Goal: Information Seeking & Learning: Learn about a topic

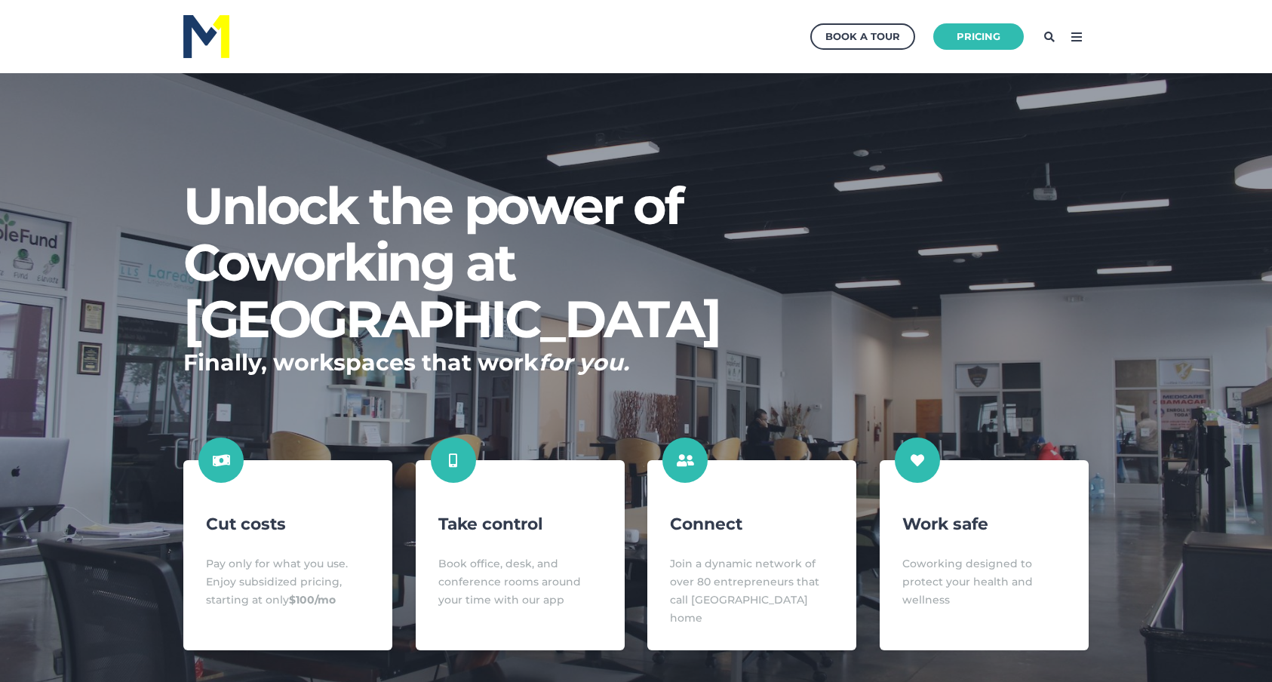
scroll to position [74745, 74155]
click at [992, 38] on link "Pricing" at bounding box center [979, 36] width 100 height 29
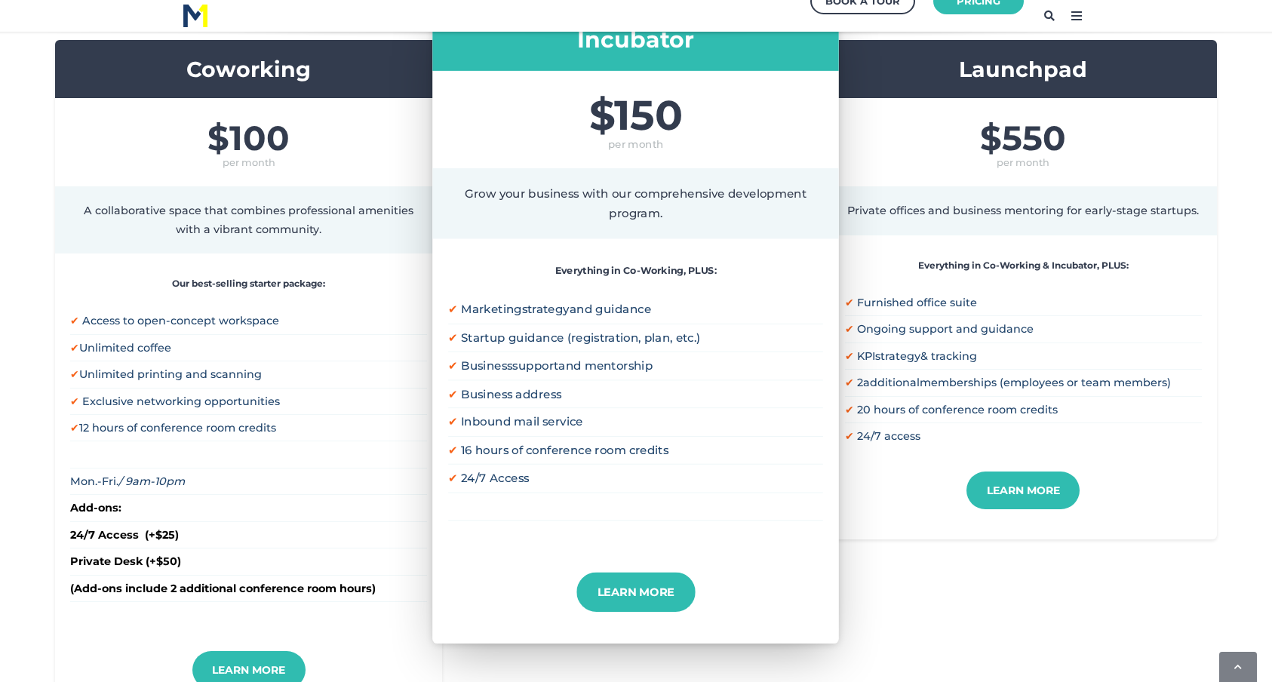
scroll to position [392, 0]
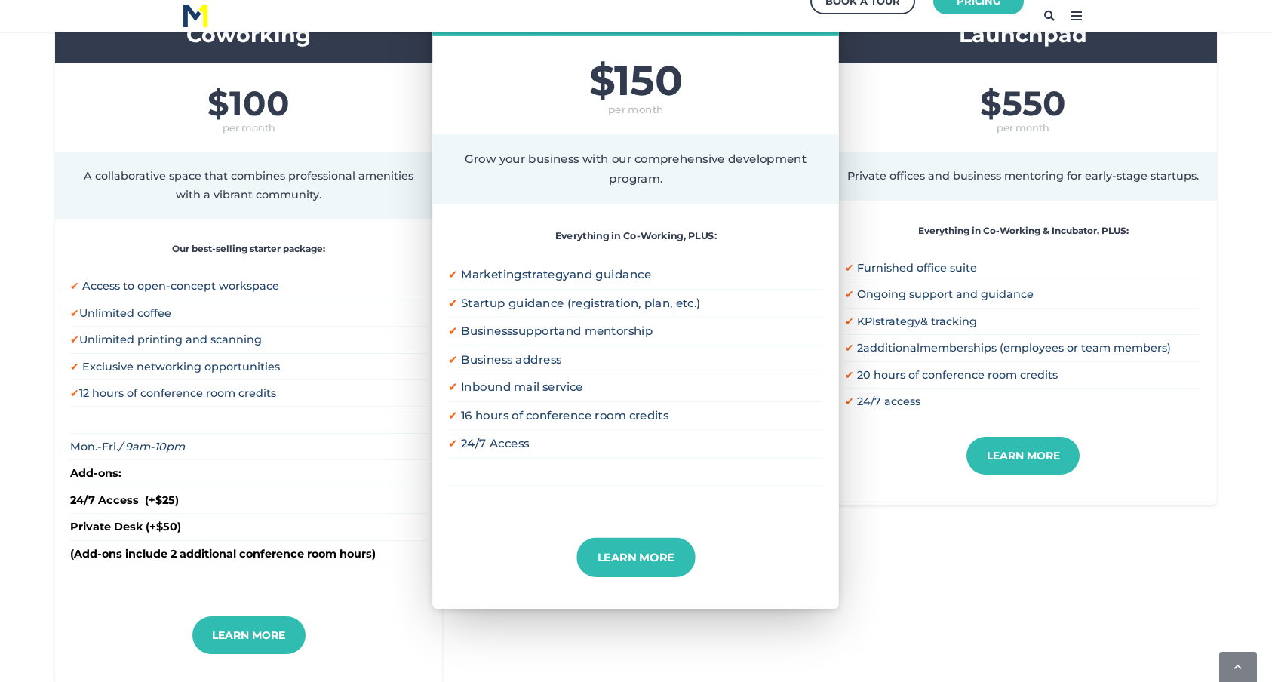
click at [516, 359] on span "Business address" at bounding box center [511, 359] width 100 height 14
copy ul "✔ Business address"
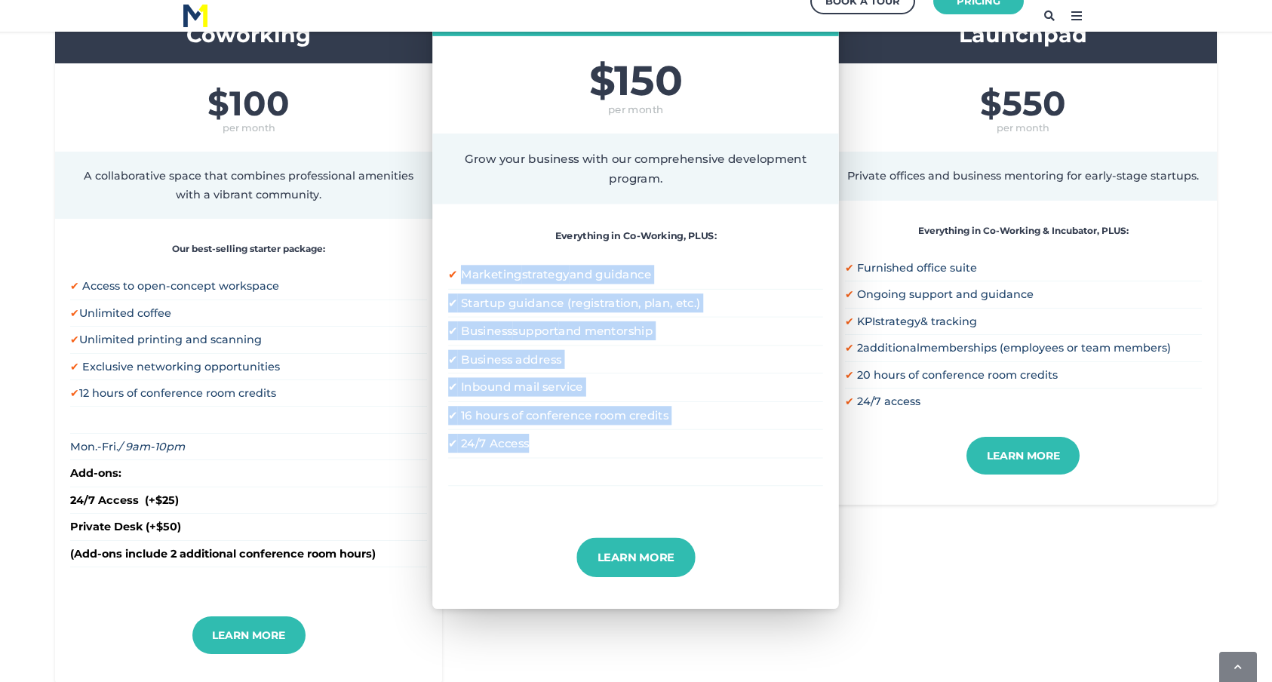
drag, startPoint x: 462, startPoint y: 268, endPoint x: 572, endPoint y: 437, distance: 201.3
click at [572, 437] on ul "✔ Marketing strategy and guidance ✔ Startup guidance (registration, plan, etc.)…" at bounding box center [635, 387] width 375 height 252
click at [544, 450] on li "✔ 24/7 Access" at bounding box center [635, 443] width 375 height 28
drag, startPoint x: 531, startPoint y: 440, endPoint x: 436, endPoint y: 260, distance: 203.2
click at [436, 260] on div "Everything in Co-Working, PLUS: ✔ Marketing strategy and guidance ✔ Startup gui…" at bounding box center [635, 370] width 407 height 333
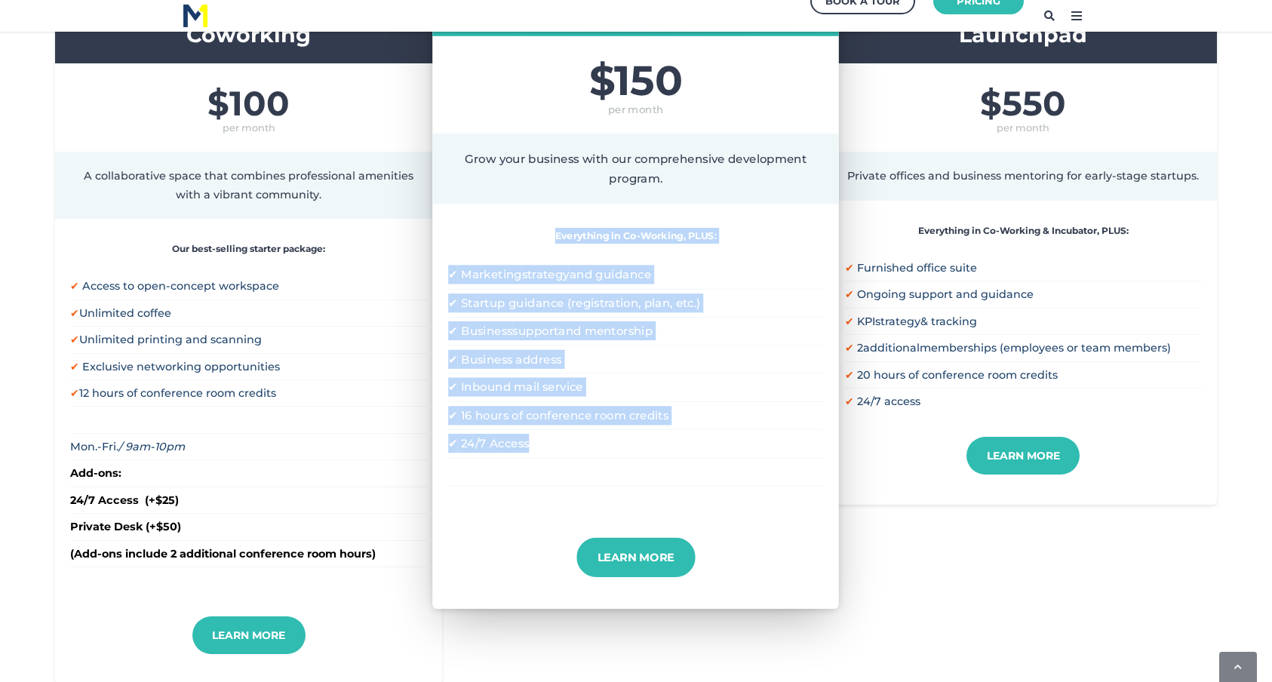
click at [453, 269] on span "✔" at bounding box center [453, 275] width 10 height 14
click at [573, 422] on span "16 hours of conference room credits" at bounding box center [564, 415] width 207 height 14
click at [572, 429] on li "✔ 24/7 Access" at bounding box center [635, 443] width 375 height 28
drag, startPoint x: 550, startPoint y: 445, endPoint x: 450, endPoint y: 278, distance: 195.2
click at [450, 278] on ul "✔ Marketing strategy and guidance ✔ Startup guidance (registration, plan, etc.)…" at bounding box center [635, 387] width 375 height 252
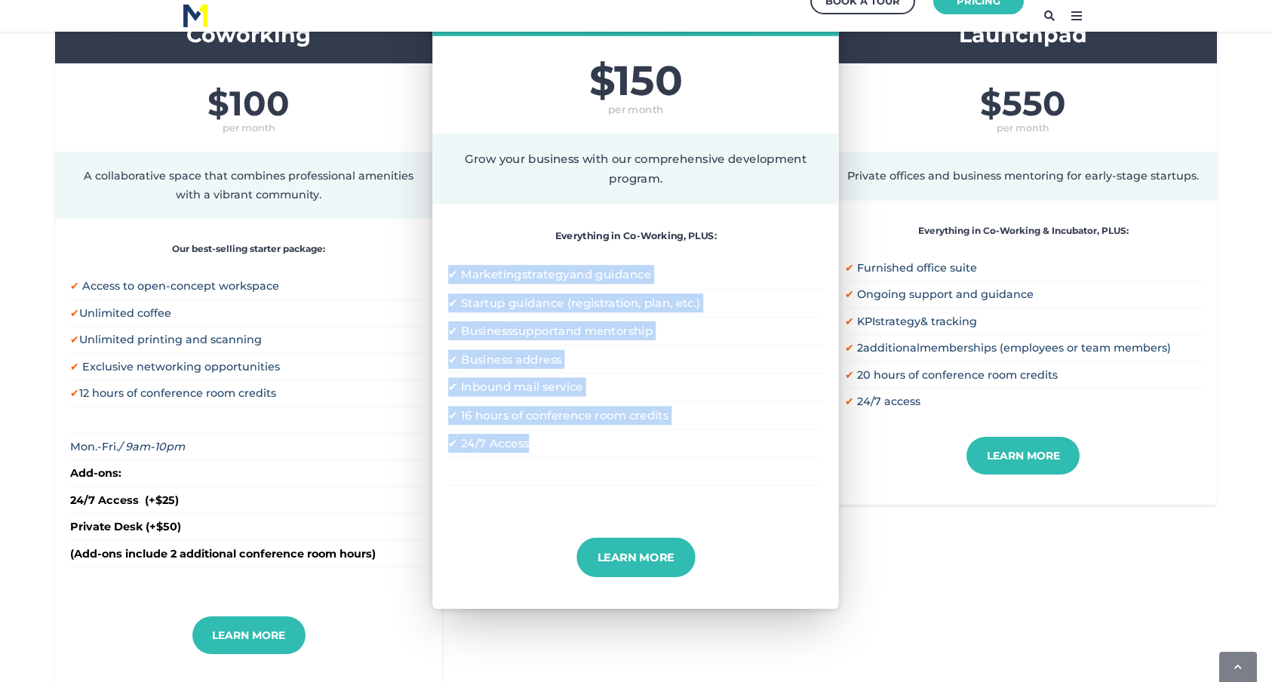
copy ul "✔ Marketing strategy and guidance ✔ Startup guidance (registration, plan, etc.)…"
drag, startPoint x: 315, startPoint y: 398, endPoint x: 55, endPoint y: 294, distance: 279.6
click at [55, 294] on div "Our best-selling starter package: ✔ Access to open-concept workspace ✔ Unlimite…" at bounding box center [248, 418] width 387 height 398
copy ul "✔ Access to open-concept workspace ✔ Unlimited coffee ✔ Unlimited printing and …"
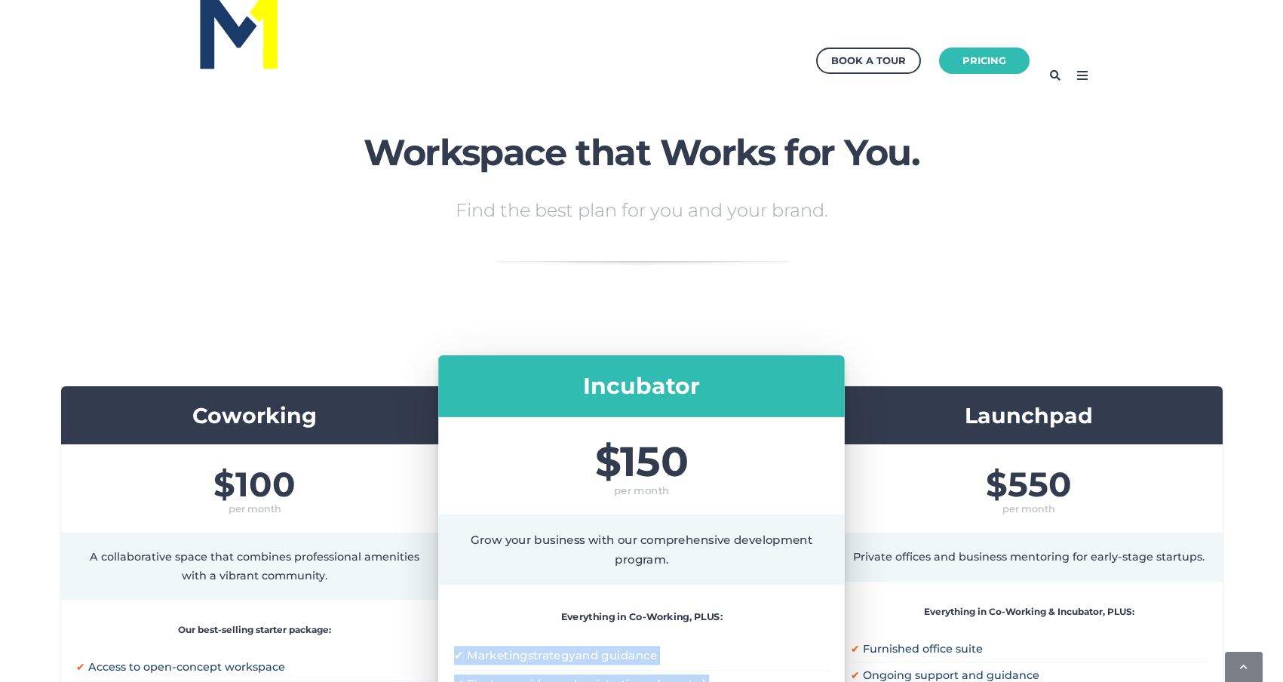
scroll to position [0, 0]
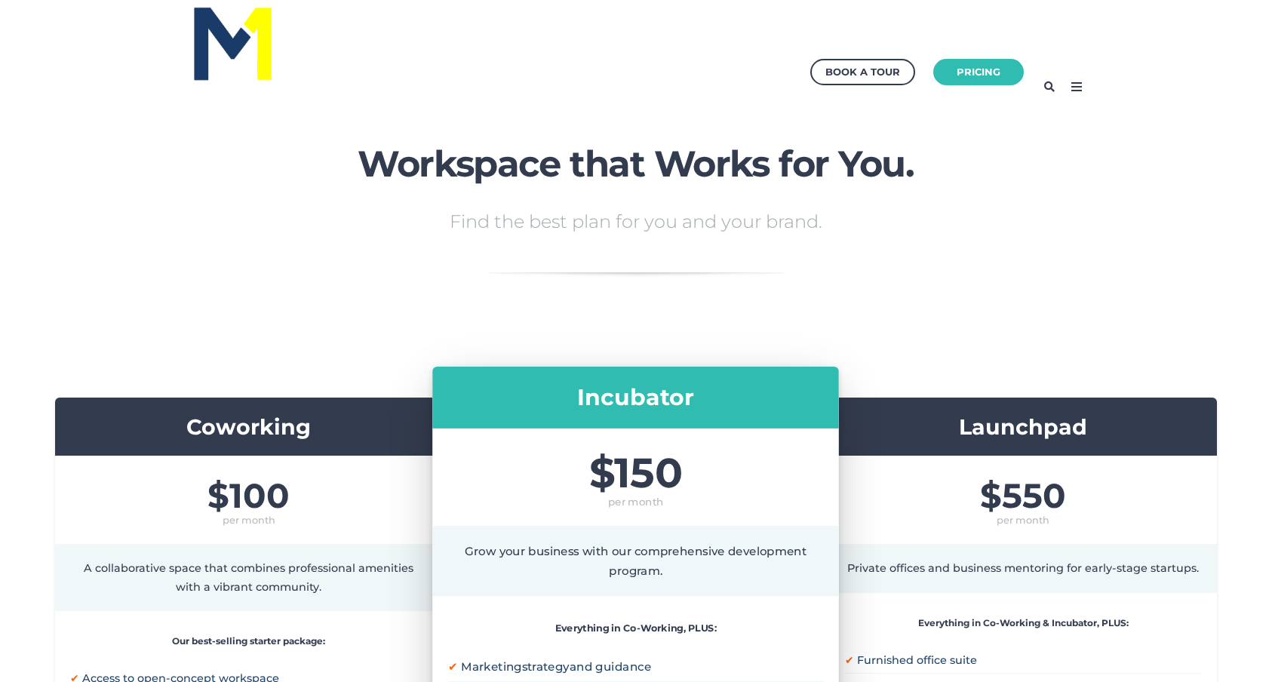
click at [1071, 88] on icon at bounding box center [1076, 87] width 24 height 24
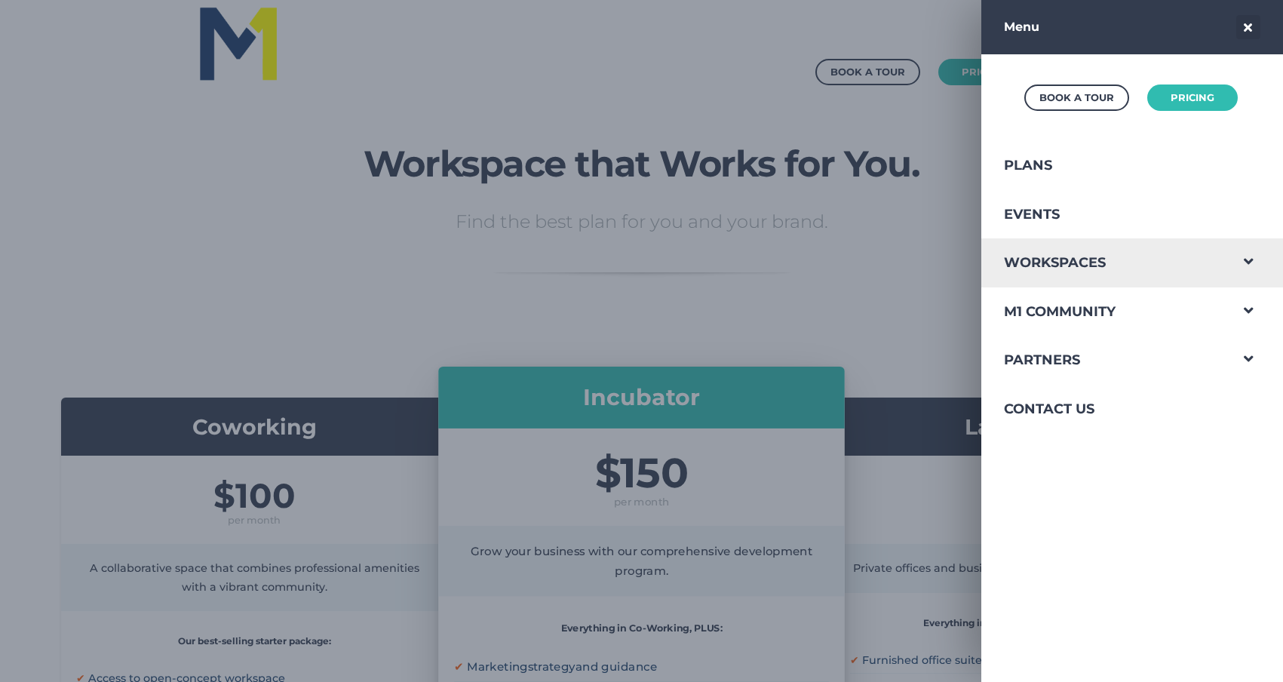
click at [1234, 263] on span "Navigation Menu" at bounding box center [1248, 257] width 39 height 39
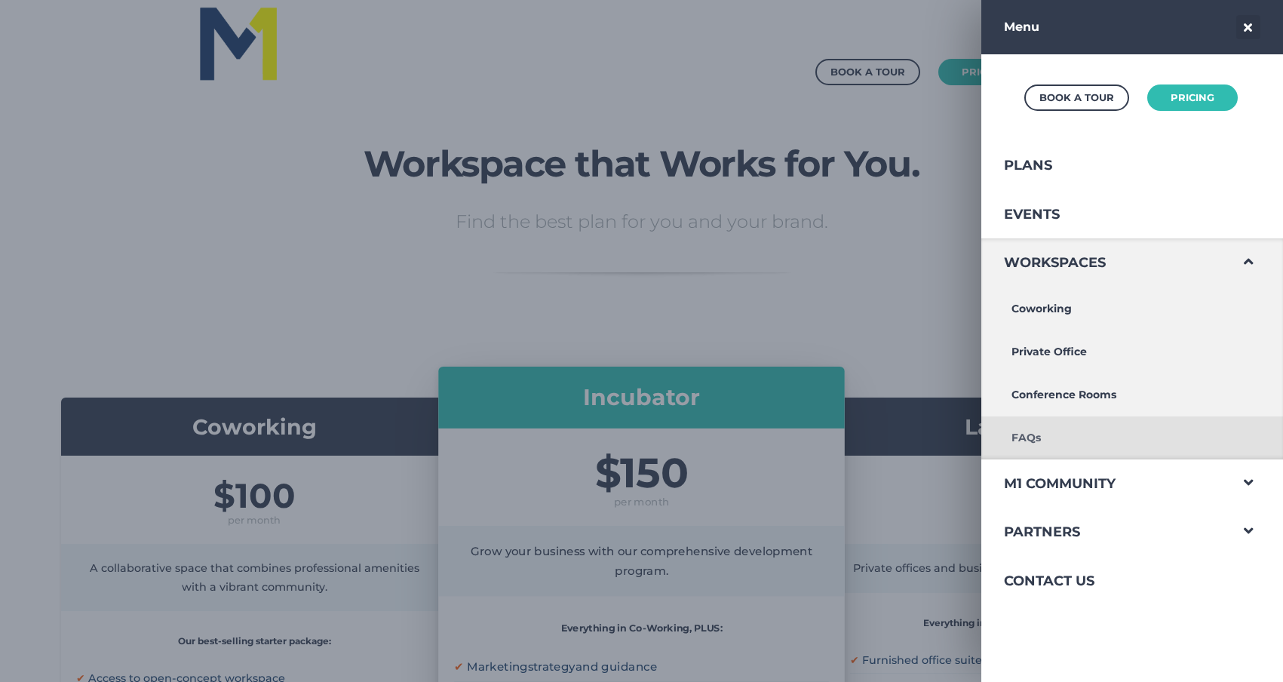
click at [1028, 445] on link "FAQs" at bounding box center [1105, 437] width 247 height 43
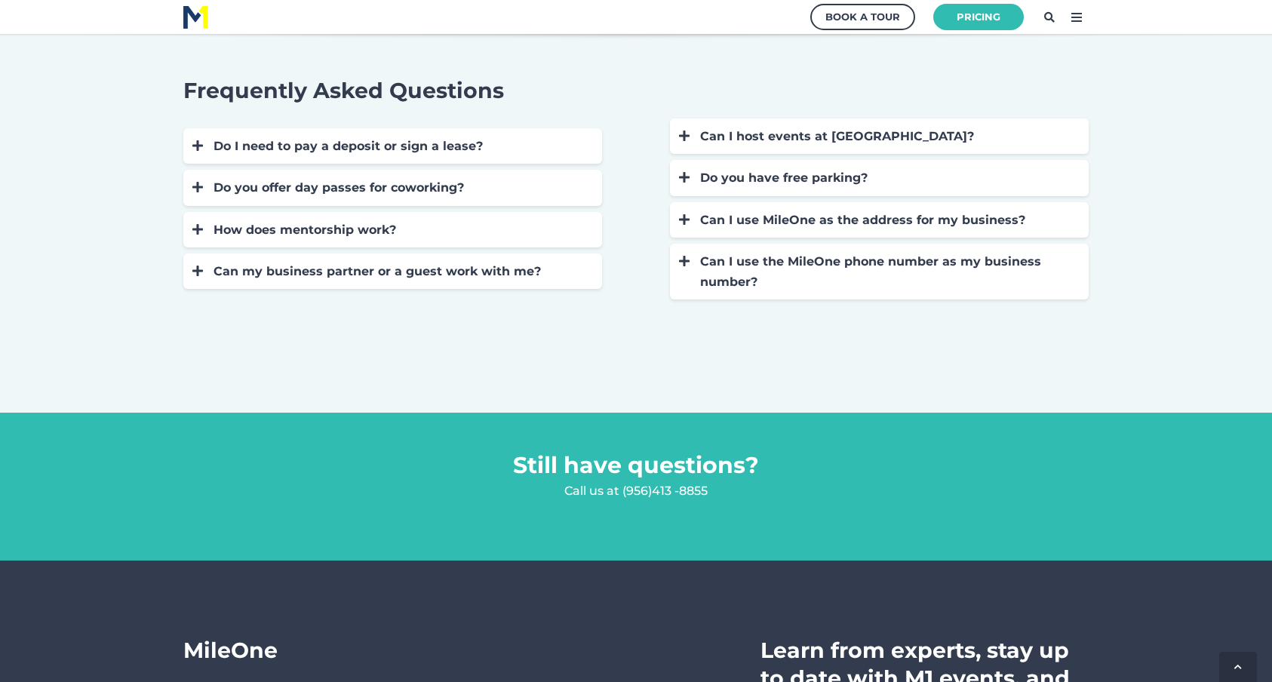
scroll to position [324, 0]
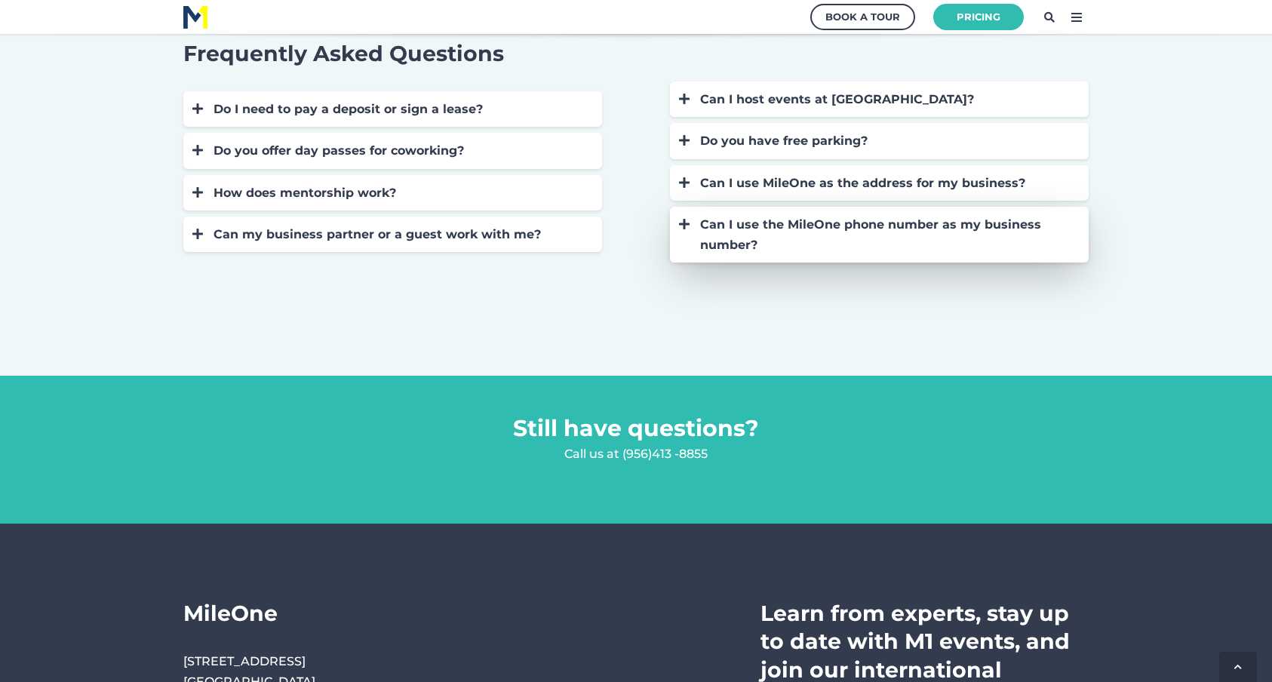
click at [706, 250] on div "Can I use the MileOne phone number as my business number?" at bounding box center [886, 234] width 373 height 41
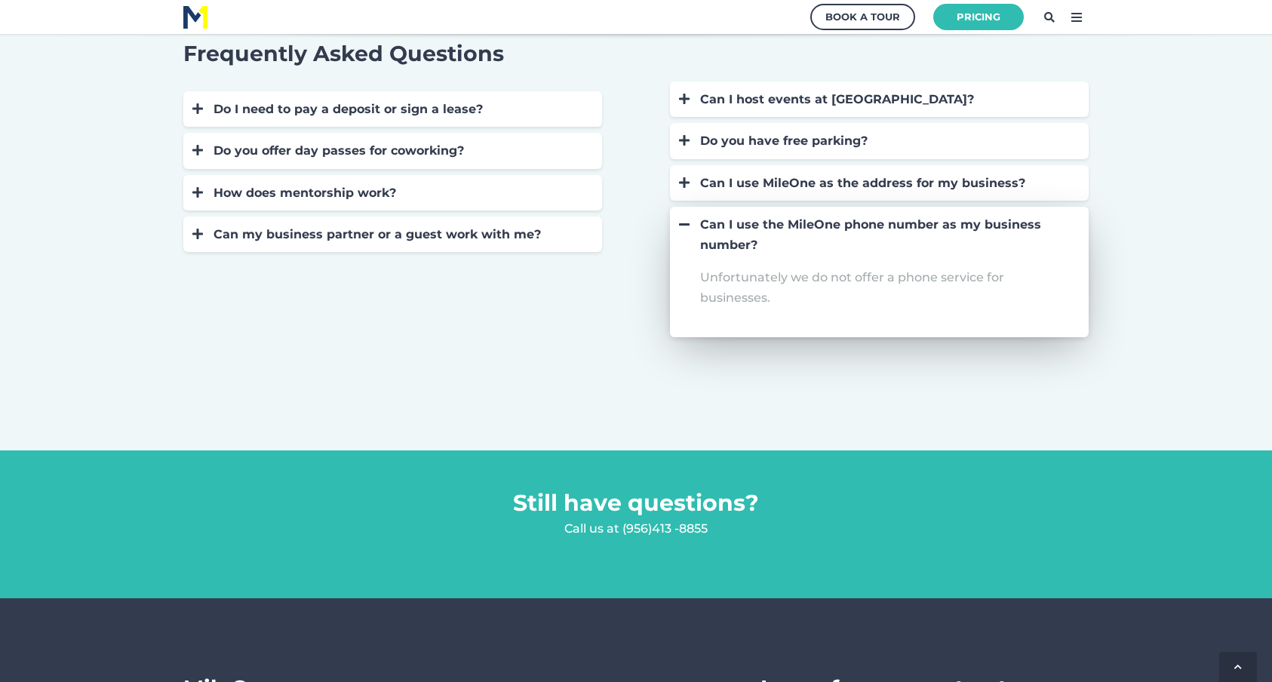
click at [706, 250] on div "Can I use the MileOne phone number as my business number?" at bounding box center [886, 234] width 373 height 41
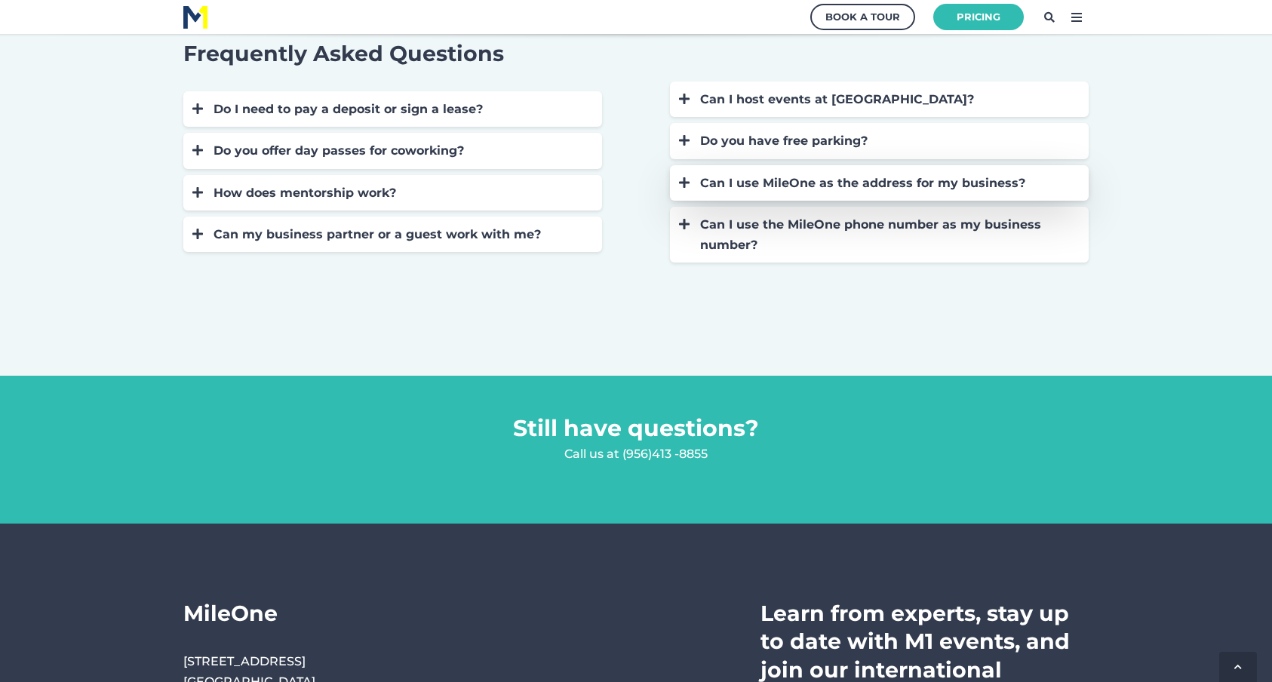
click at [694, 183] on div "Can I use MileOne as the address for my business?" at bounding box center [875, 183] width 396 height 20
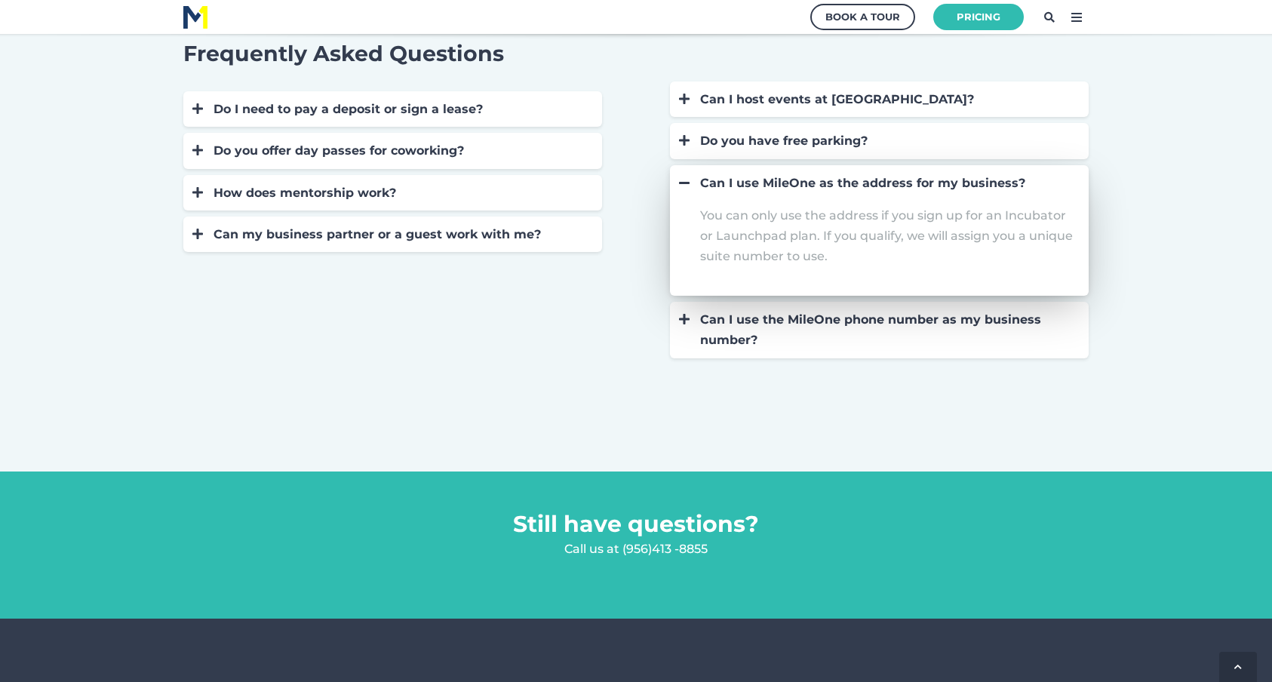
click at [694, 183] on div "Can I use MileOne as the address for my business?" at bounding box center [875, 183] width 396 height 20
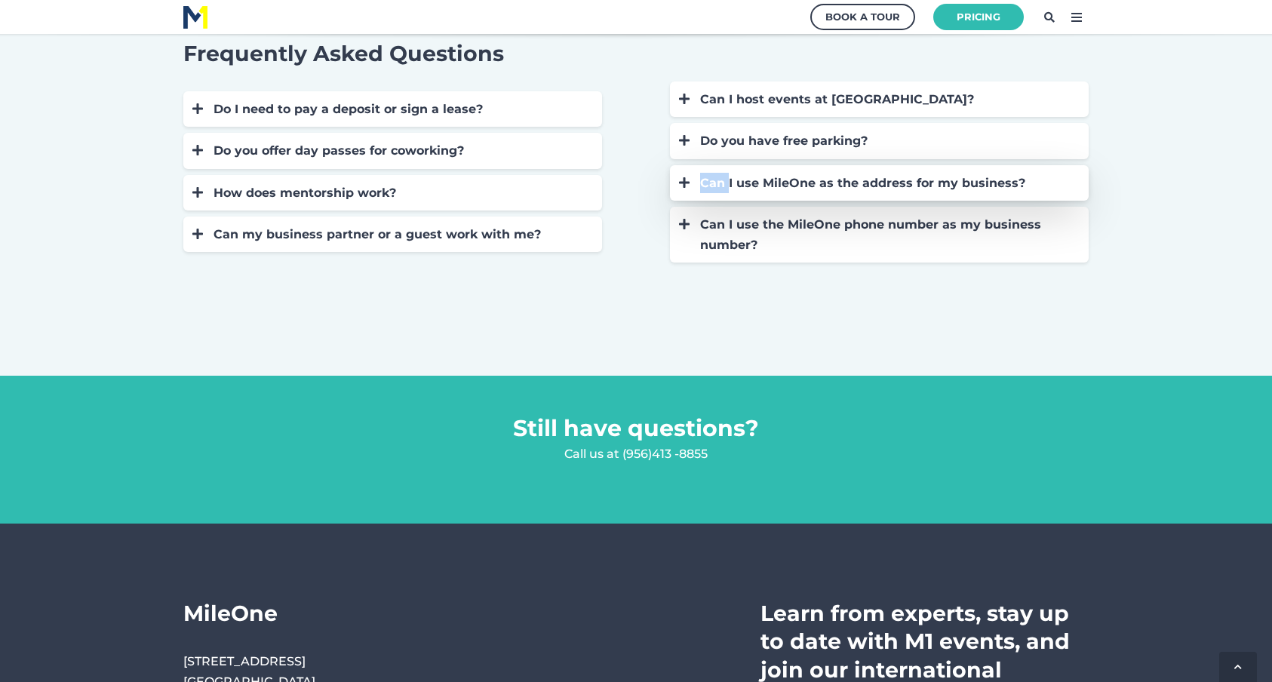
click at [694, 183] on div "Can I use MileOne as the address for my business?" at bounding box center [875, 183] width 396 height 20
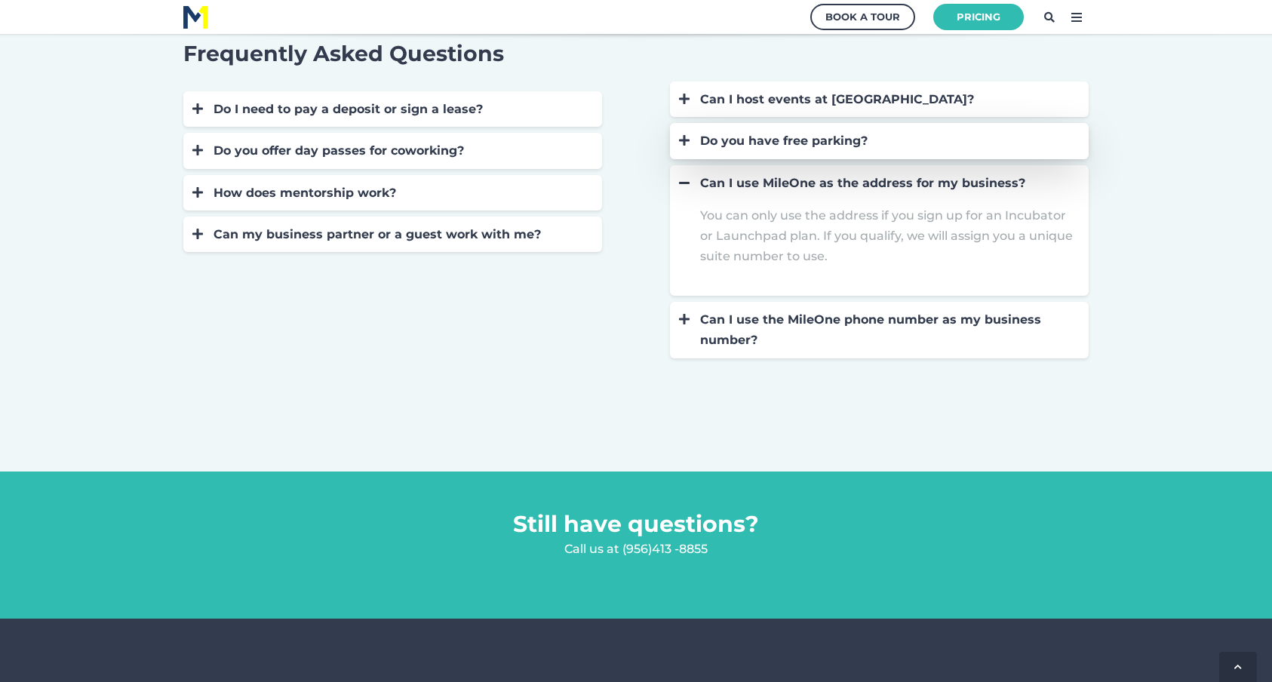
click at [831, 143] on div "Do you have free parking?" at bounding box center [886, 141] width 373 height 20
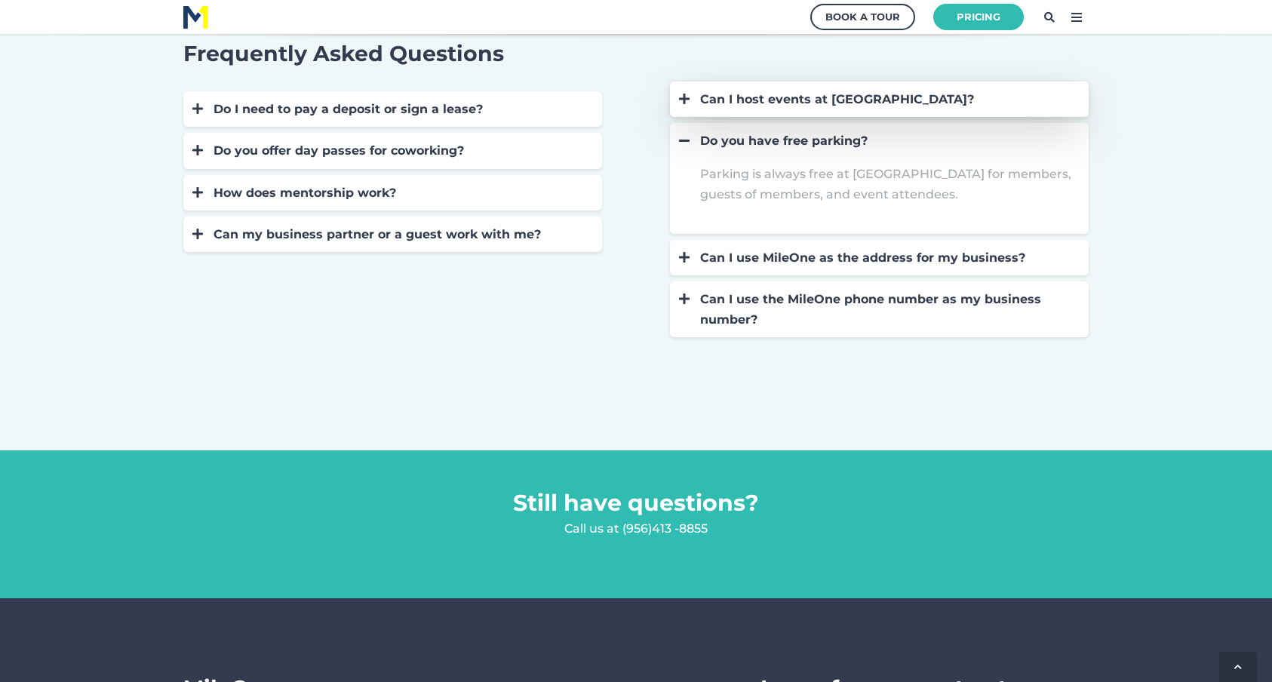
click at [789, 97] on div "Can I host events at MileOne?" at bounding box center [886, 99] width 373 height 20
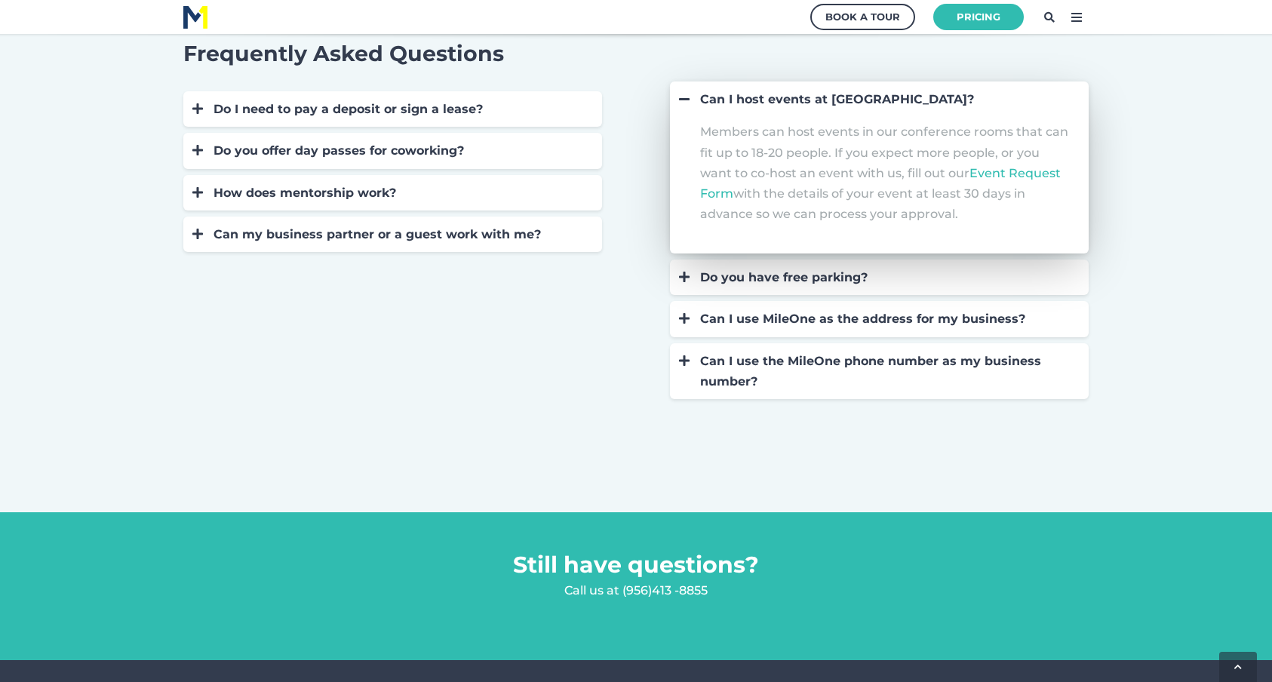
click at [789, 97] on div "Can I host events at MileOne?" at bounding box center [886, 99] width 373 height 20
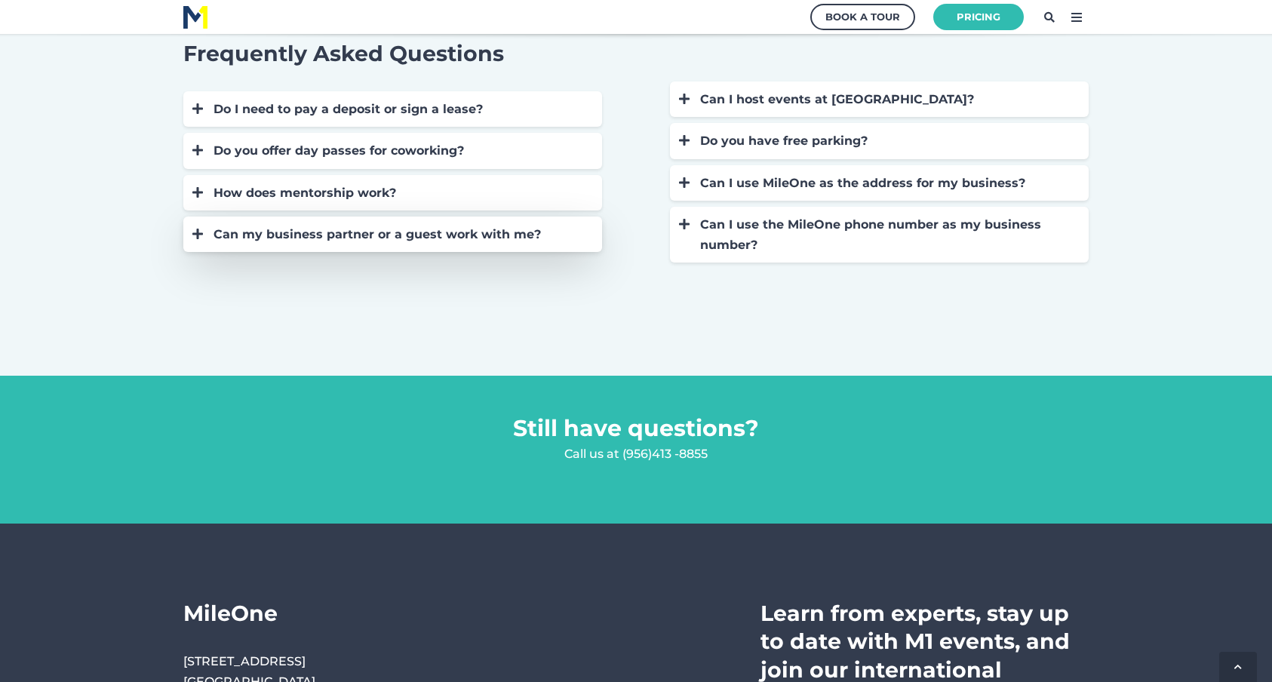
click at [385, 247] on div "Can my business partner or a guest work with me? You can meet with guests, clie…" at bounding box center [392, 234] width 419 height 35
click at [376, 239] on div "Can my business partner or a guest work with me?" at bounding box center [400, 234] width 373 height 20
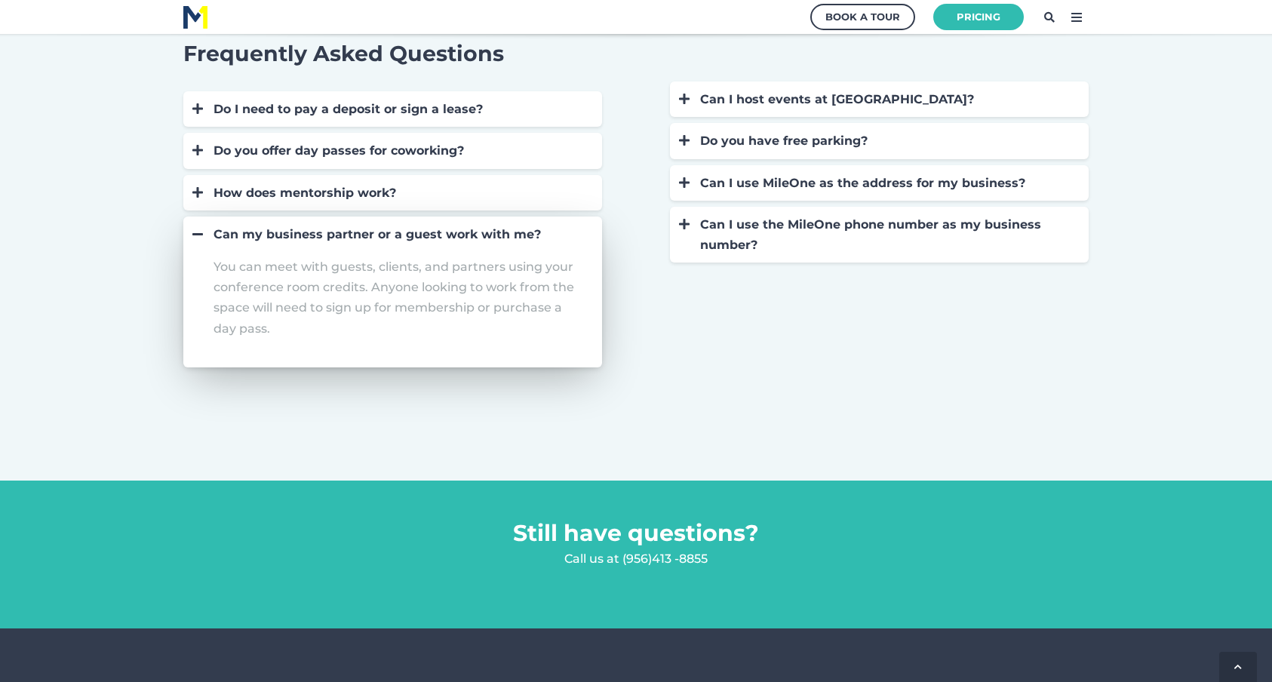
click at [376, 239] on div "Can my business partner or a guest work with me?" at bounding box center [400, 234] width 373 height 20
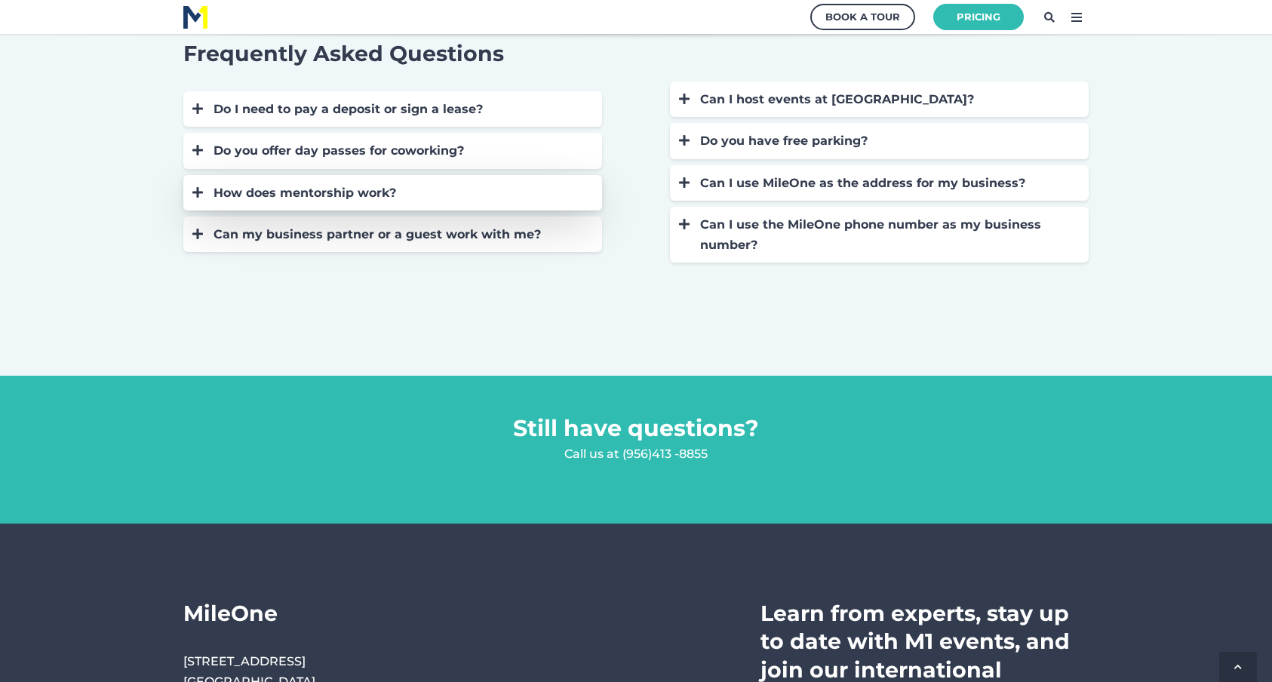
click at [338, 201] on div "How does mentorship work?" at bounding box center [400, 193] width 373 height 20
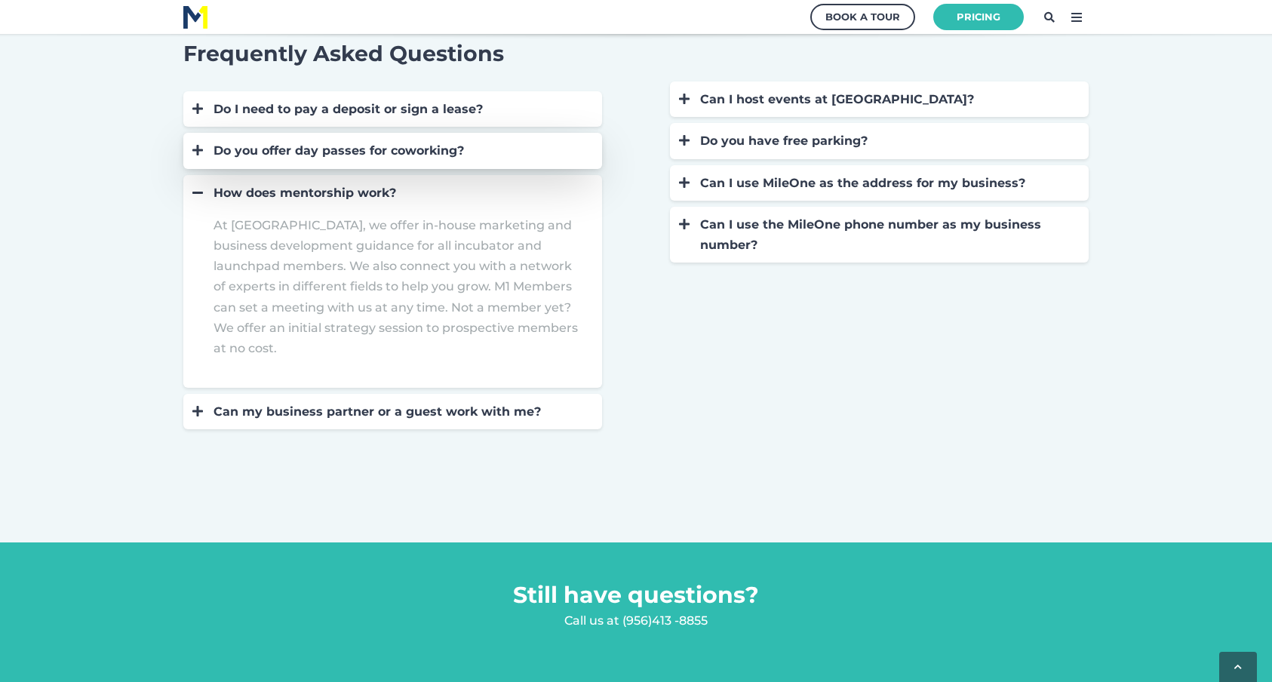
click at [347, 158] on div "Do you offer day passes for coworking?" at bounding box center [400, 150] width 373 height 20
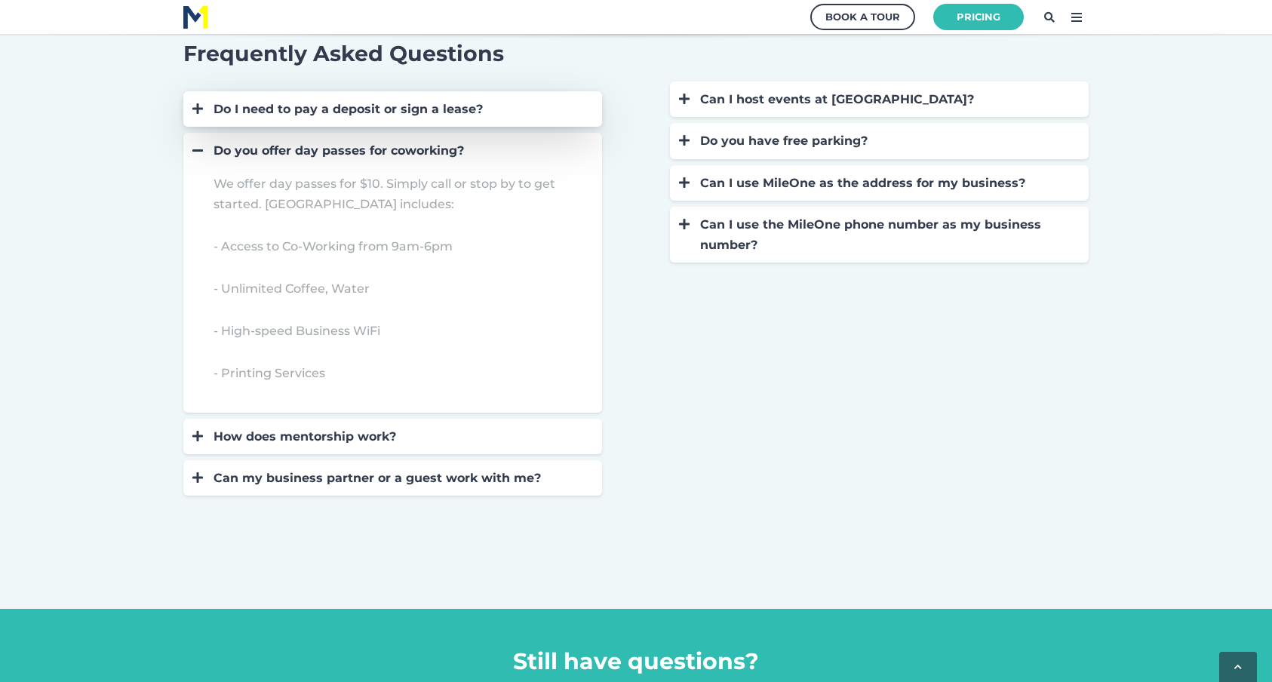
click at [343, 115] on div "Do I need to pay a deposit or sign a lease?" at bounding box center [400, 109] width 373 height 20
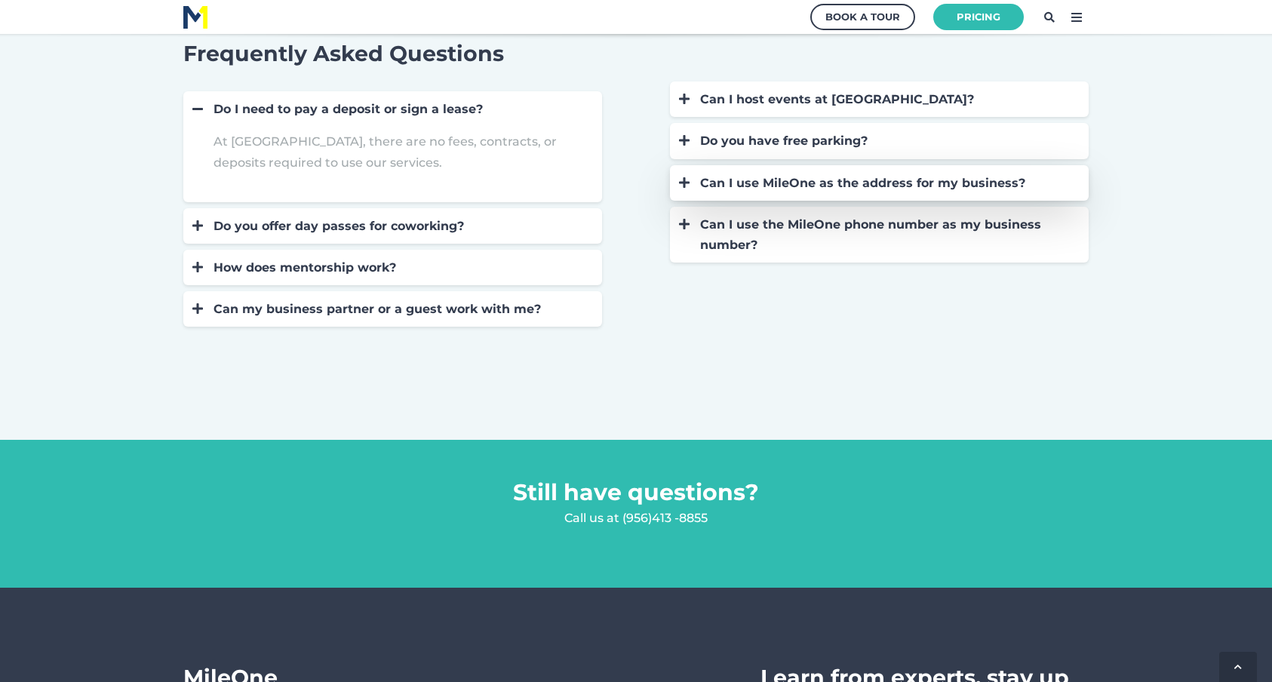
click at [878, 192] on div "Can I use MileOne as the address for my business?" at bounding box center [886, 183] width 373 height 20
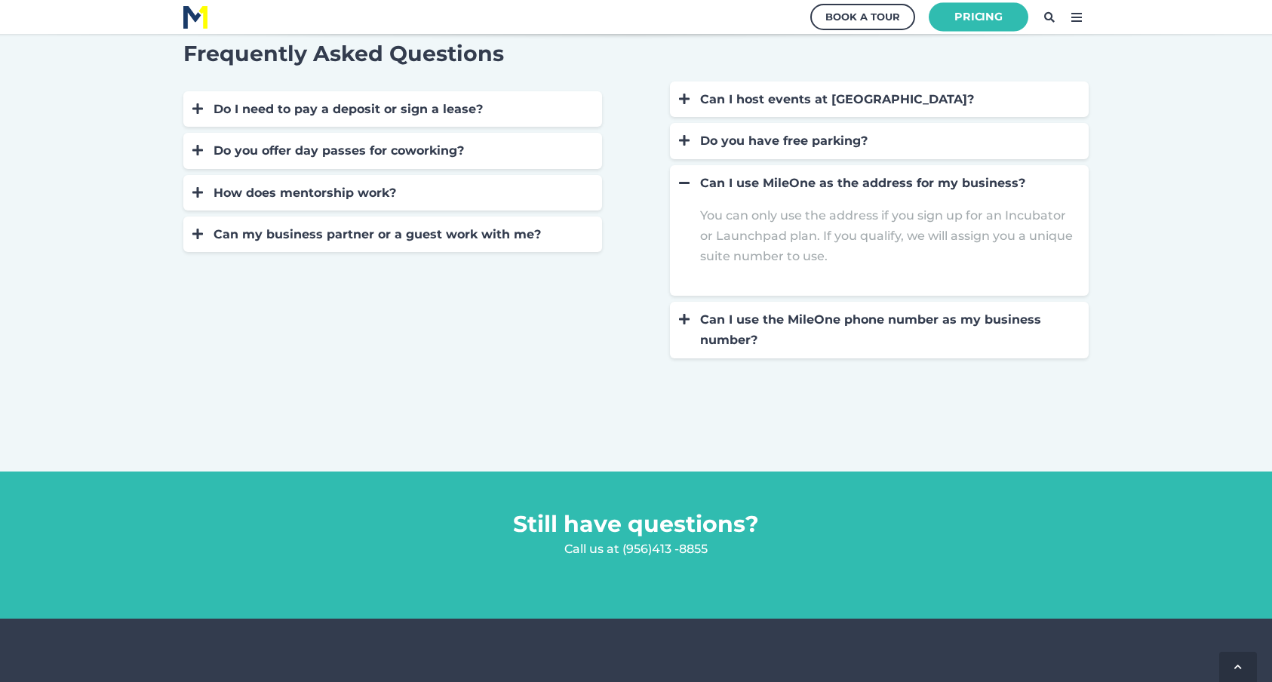
click at [991, 17] on link "Pricing" at bounding box center [979, 16] width 100 height 29
